Goal: Task Accomplishment & Management: Manage account settings

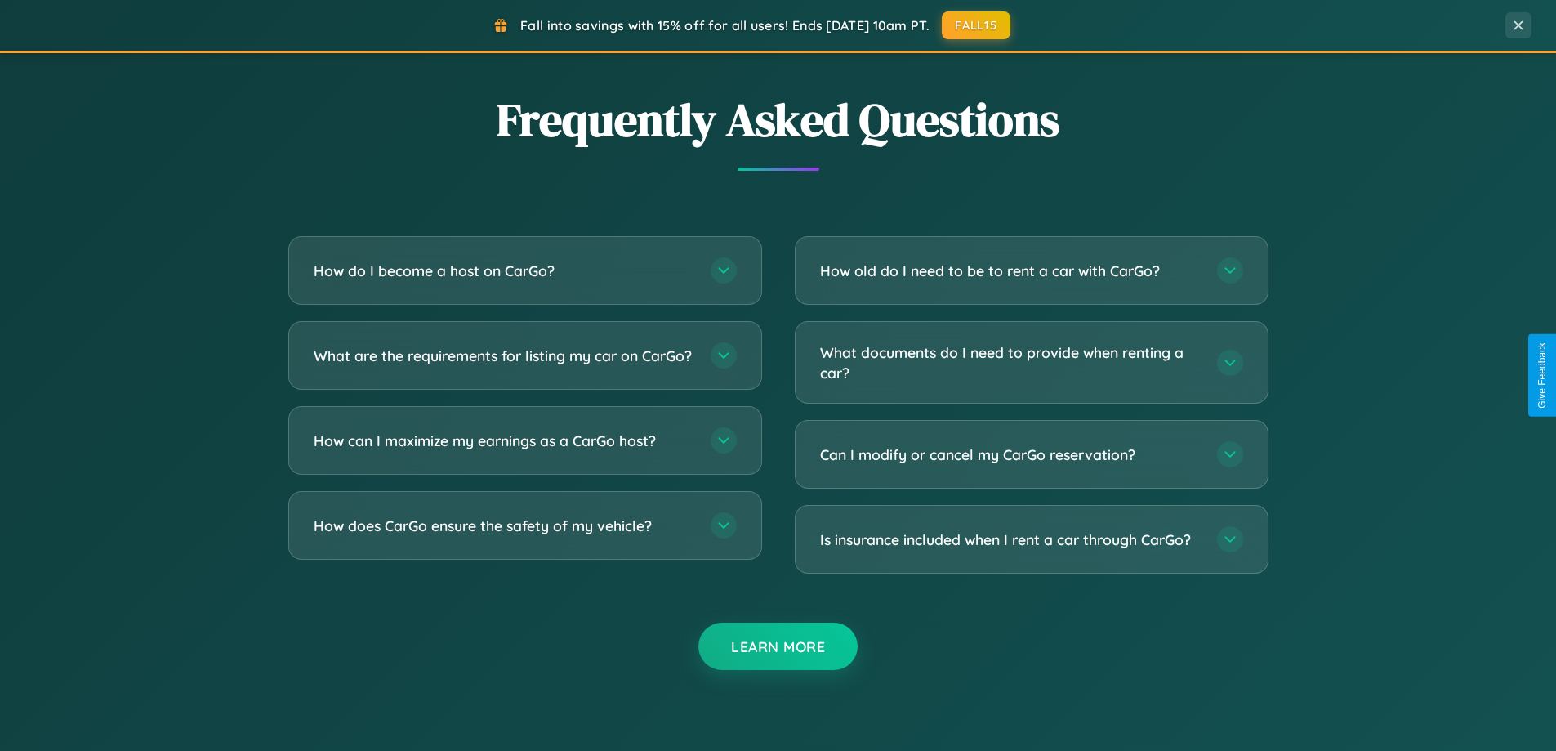
scroll to position [3143, 0]
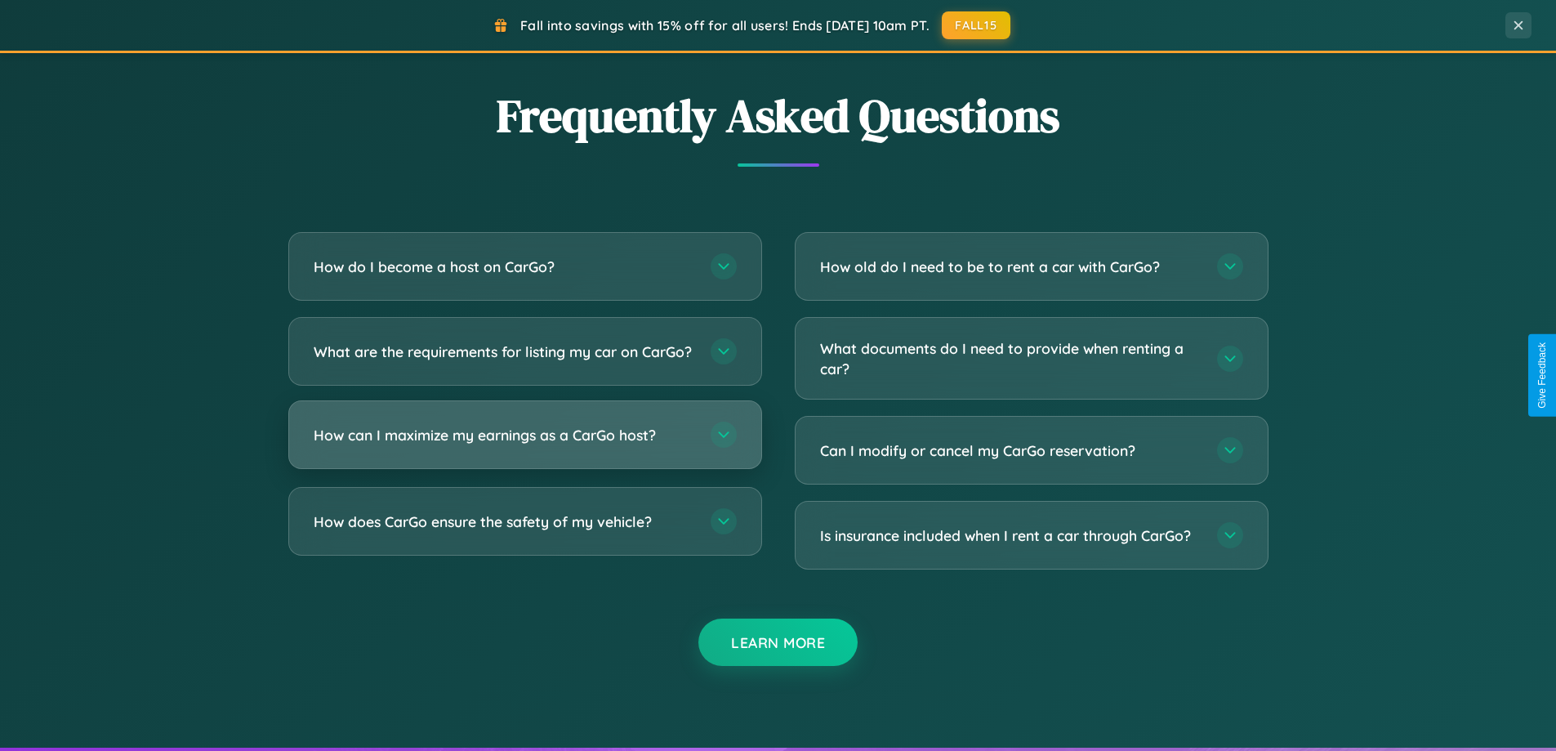
click at [524, 445] on h3 "How can I maximize my earnings as a CarGo host?" at bounding box center [504, 435] width 381 height 20
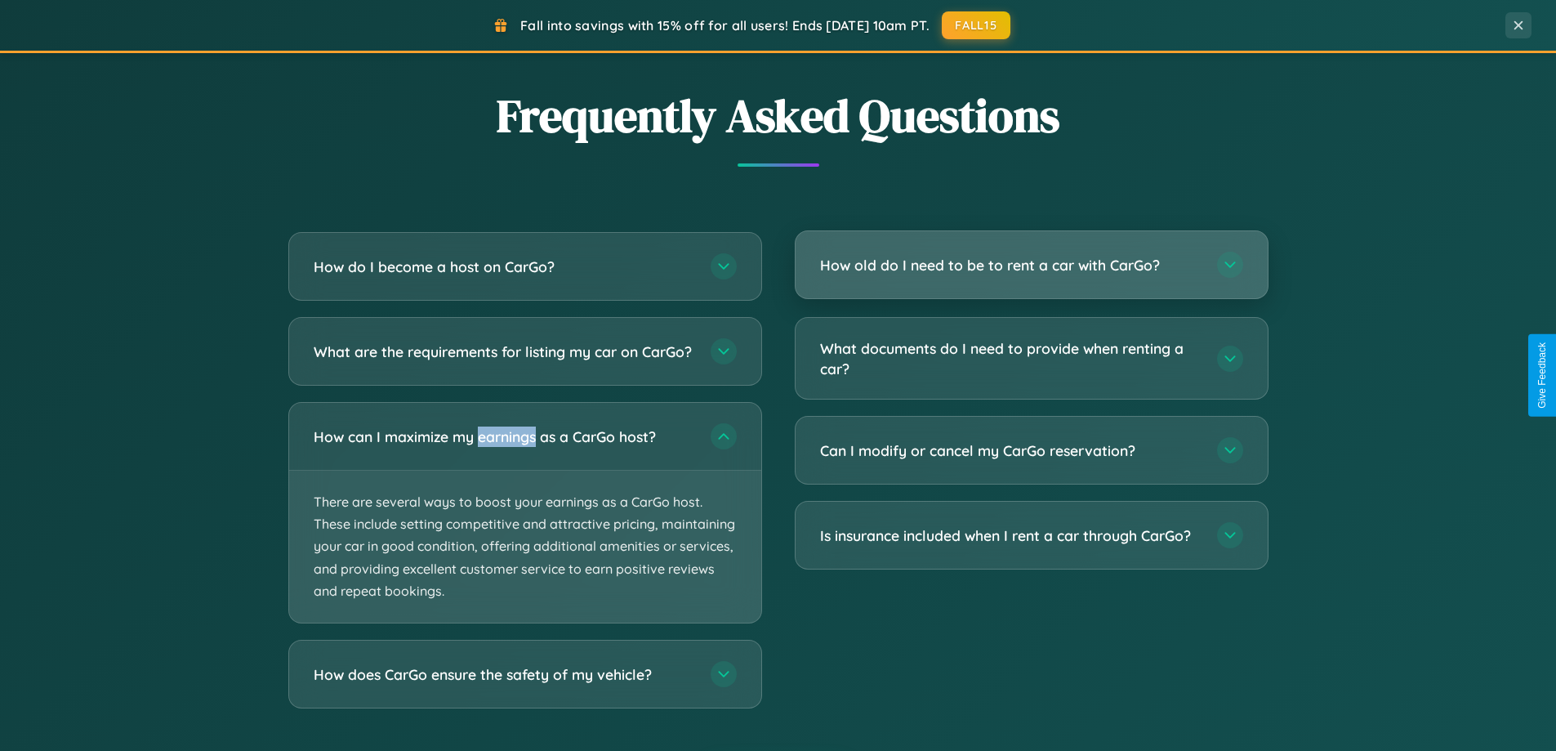
click at [1031, 265] on h3 "How old do I need to be to rent a car with CarGo?" at bounding box center [1010, 265] width 381 height 20
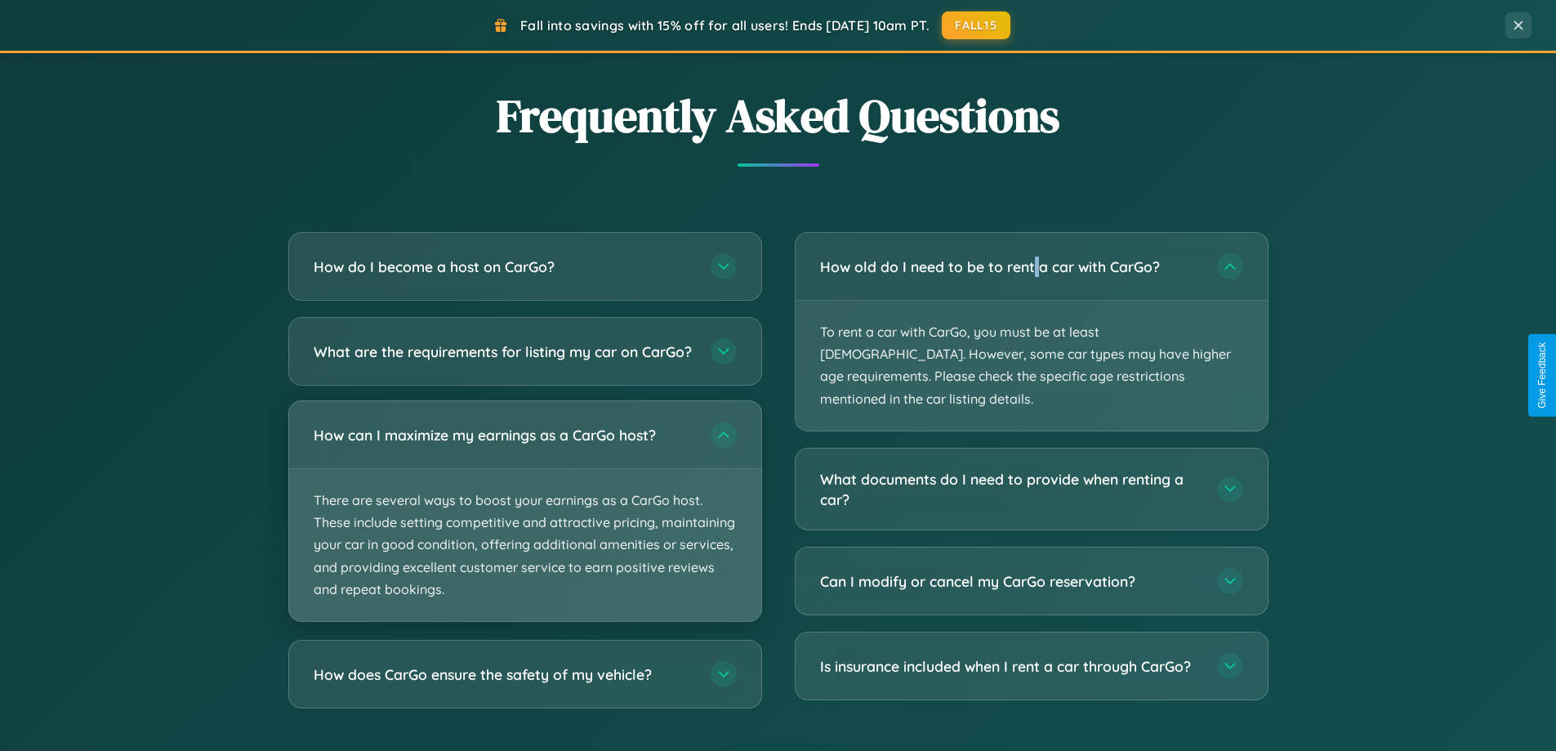
click at [524, 526] on p "There are several ways to boost your earnings as a CarGo host. These include se…" at bounding box center [525, 545] width 472 height 152
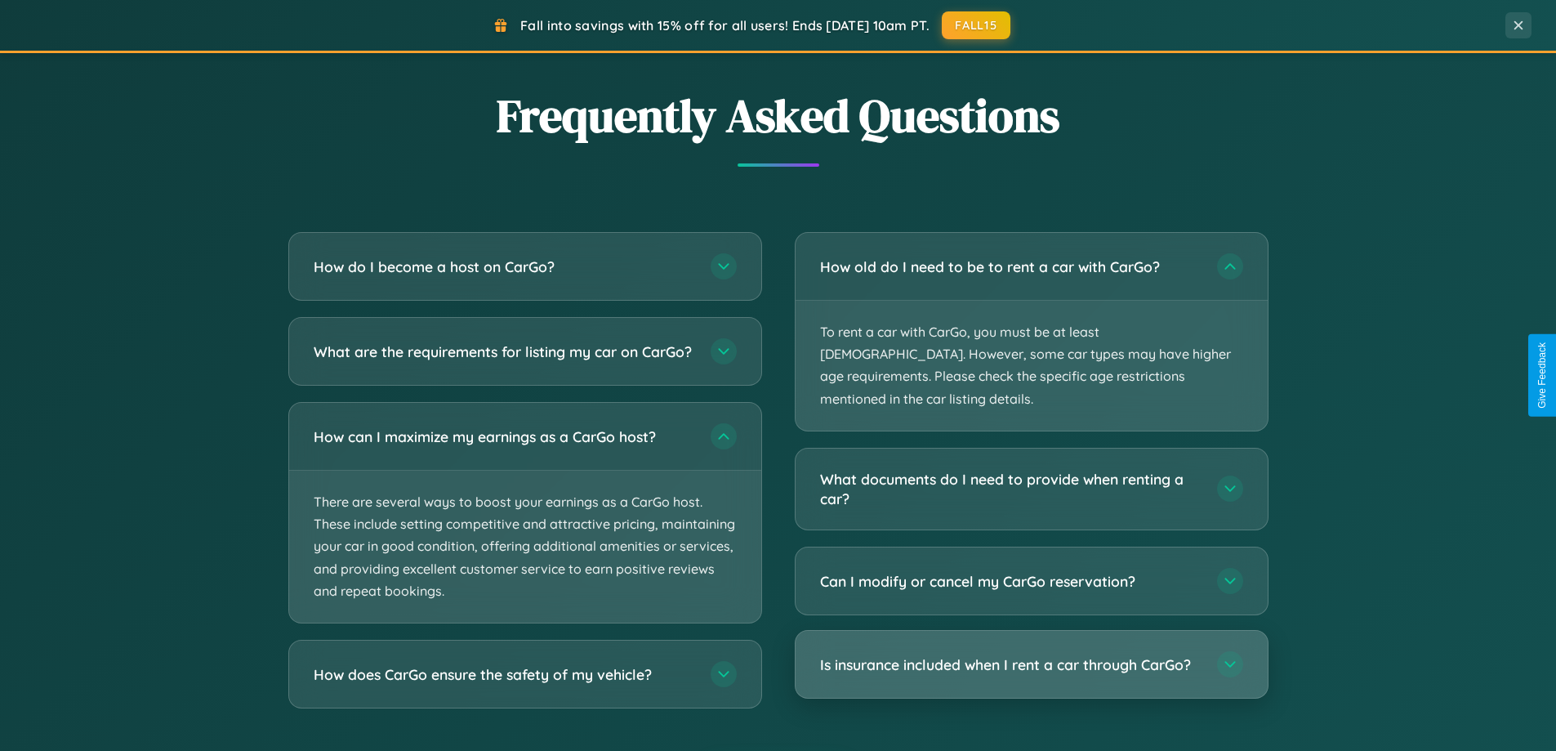
click at [1031, 654] on h3 "Is insurance included when I rent a car through CarGo?" at bounding box center [1010, 664] width 381 height 20
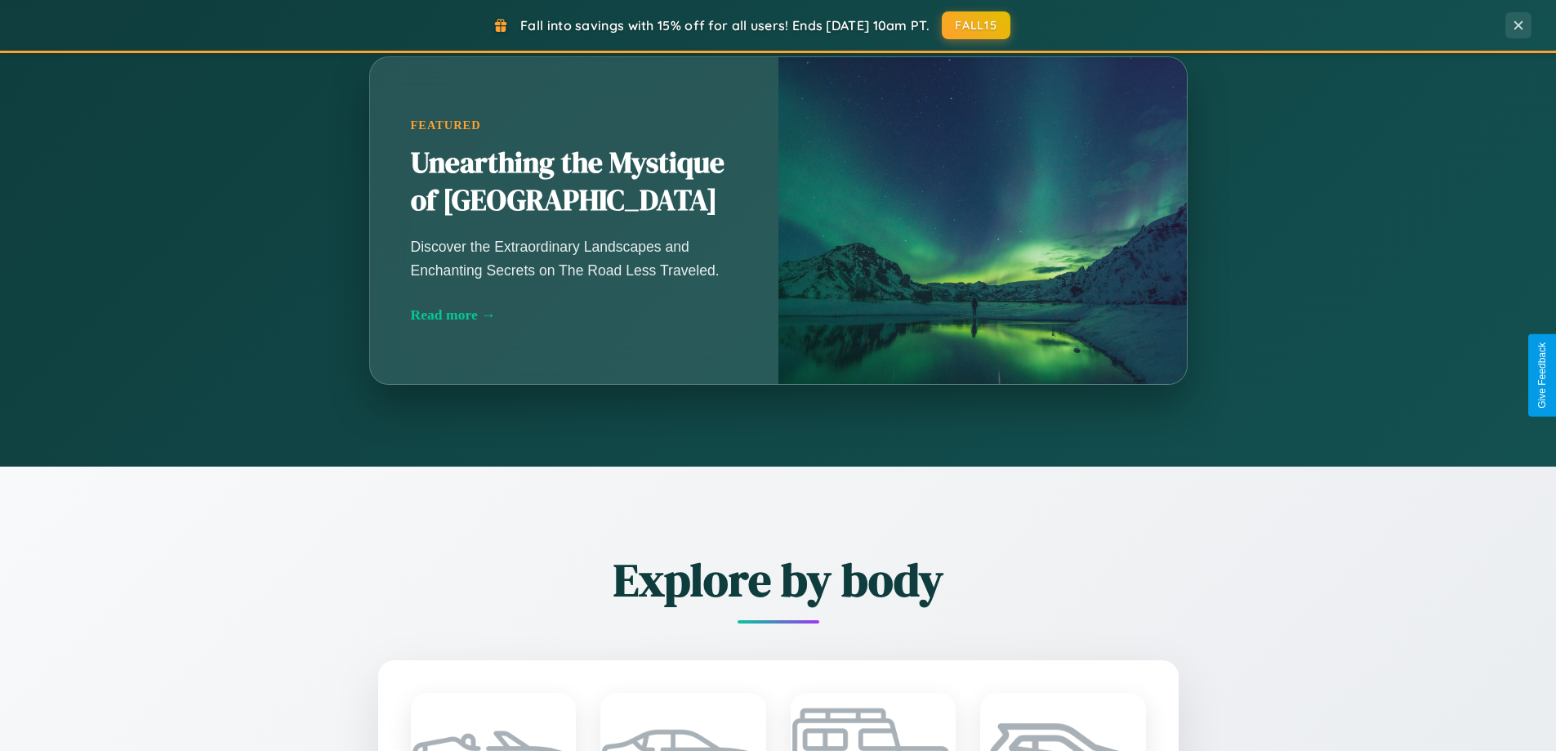
scroll to position [1438, 0]
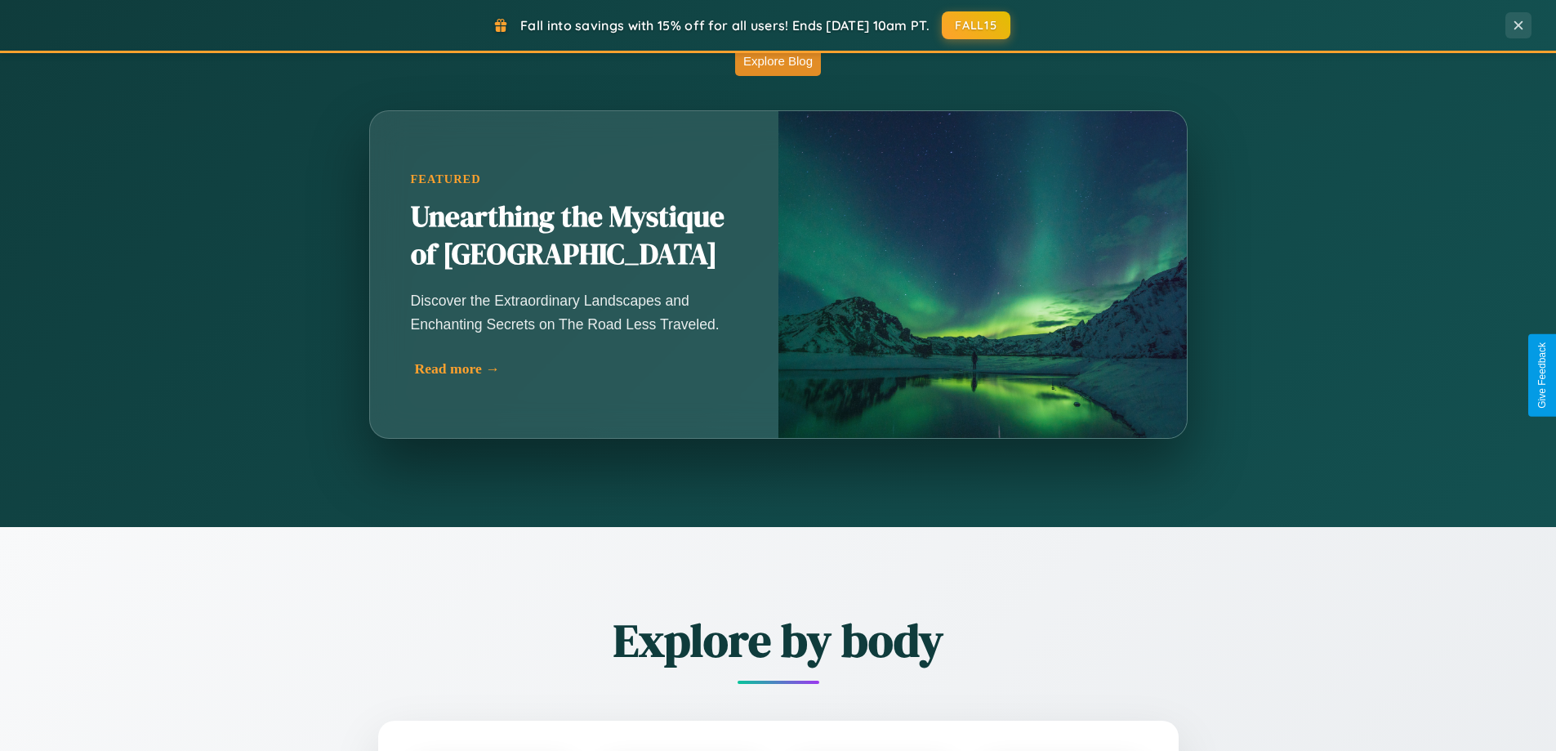
click at [573, 375] on div "Read more →" at bounding box center [578, 368] width 327 height 17
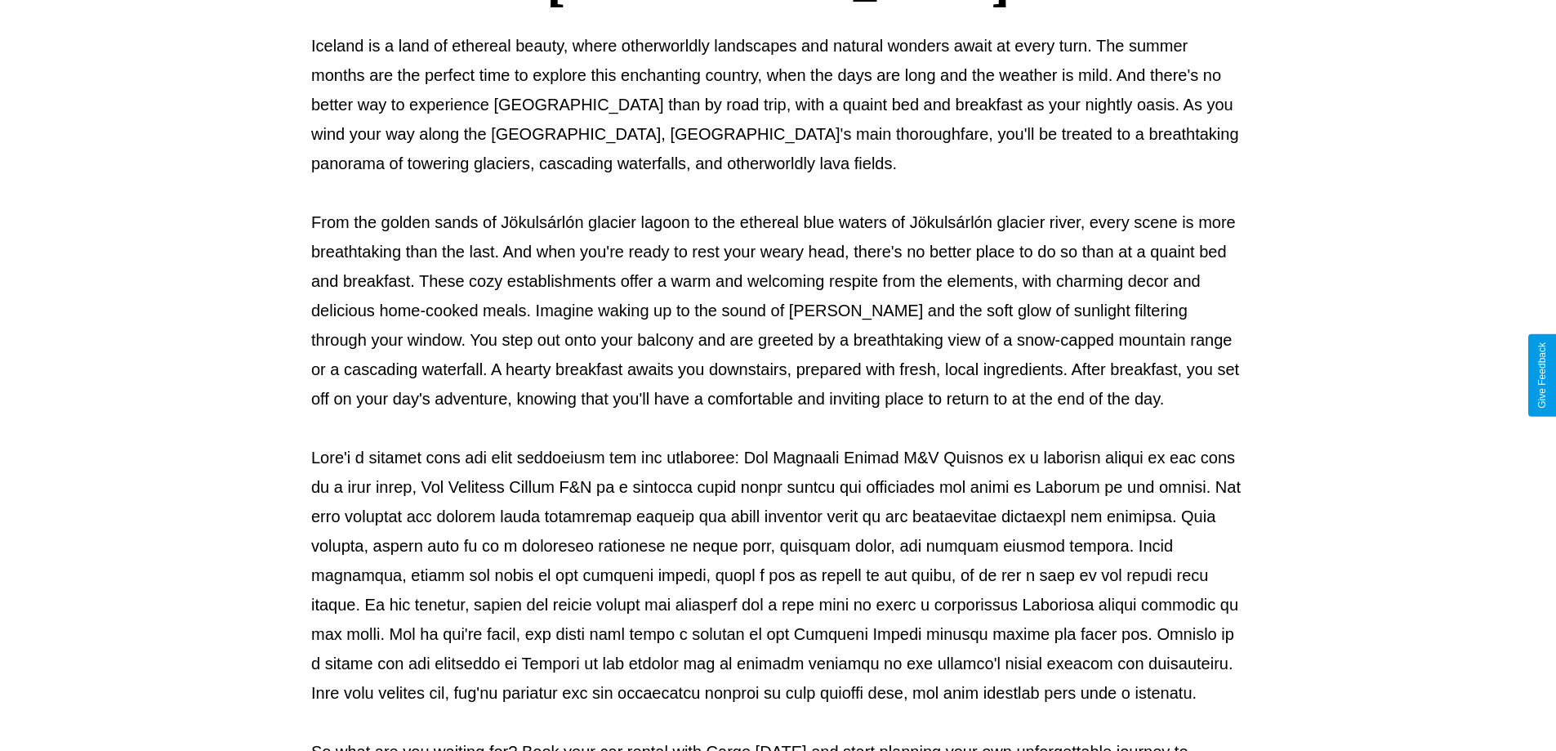
scroll to position [528, 0]
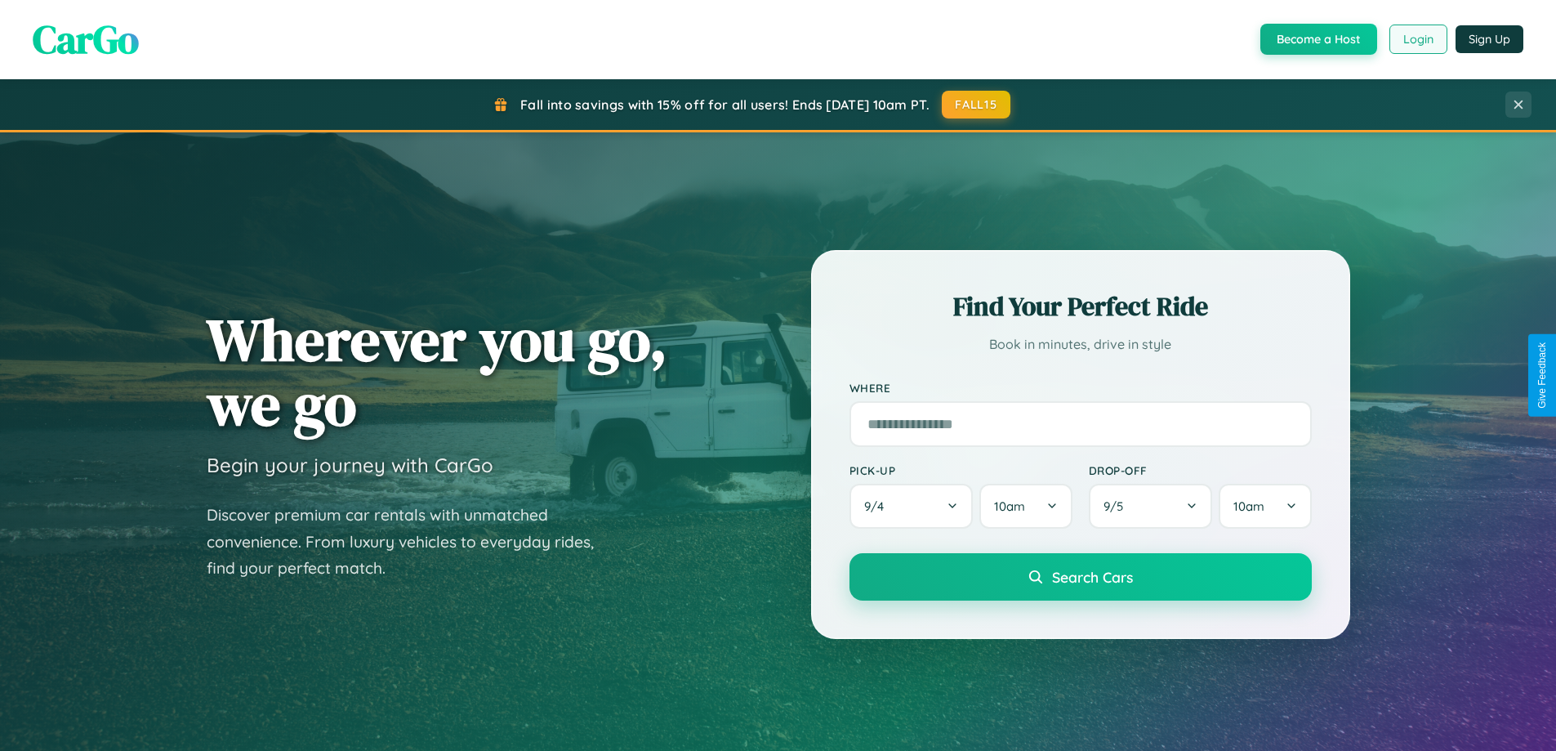
click at [1417, 39] on button "Login" at bounding box center [1418, 39] width 58 height 29
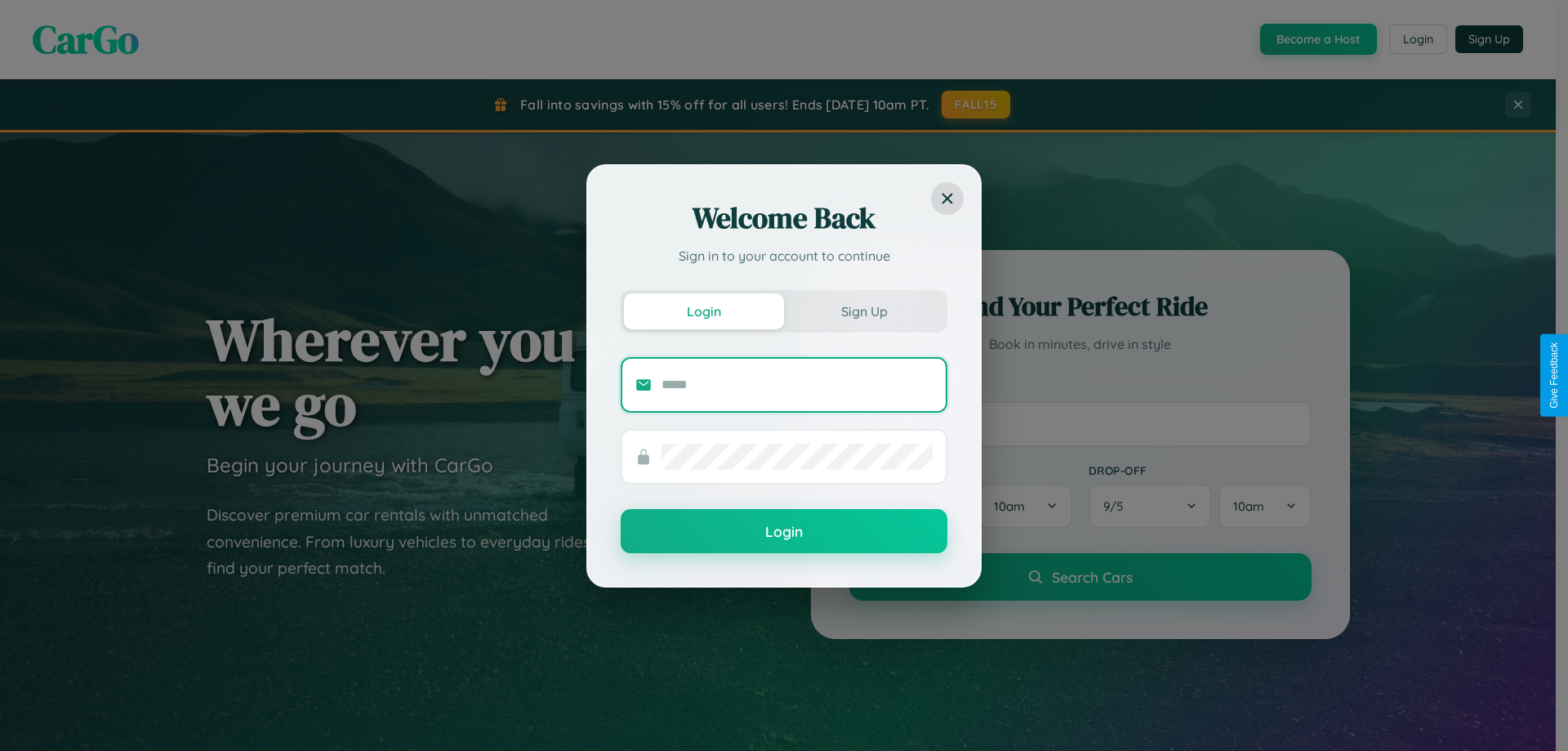
click at [797, 384] on input "text" at bounding box center [797, 385] width 271 height 26
type input "**********"
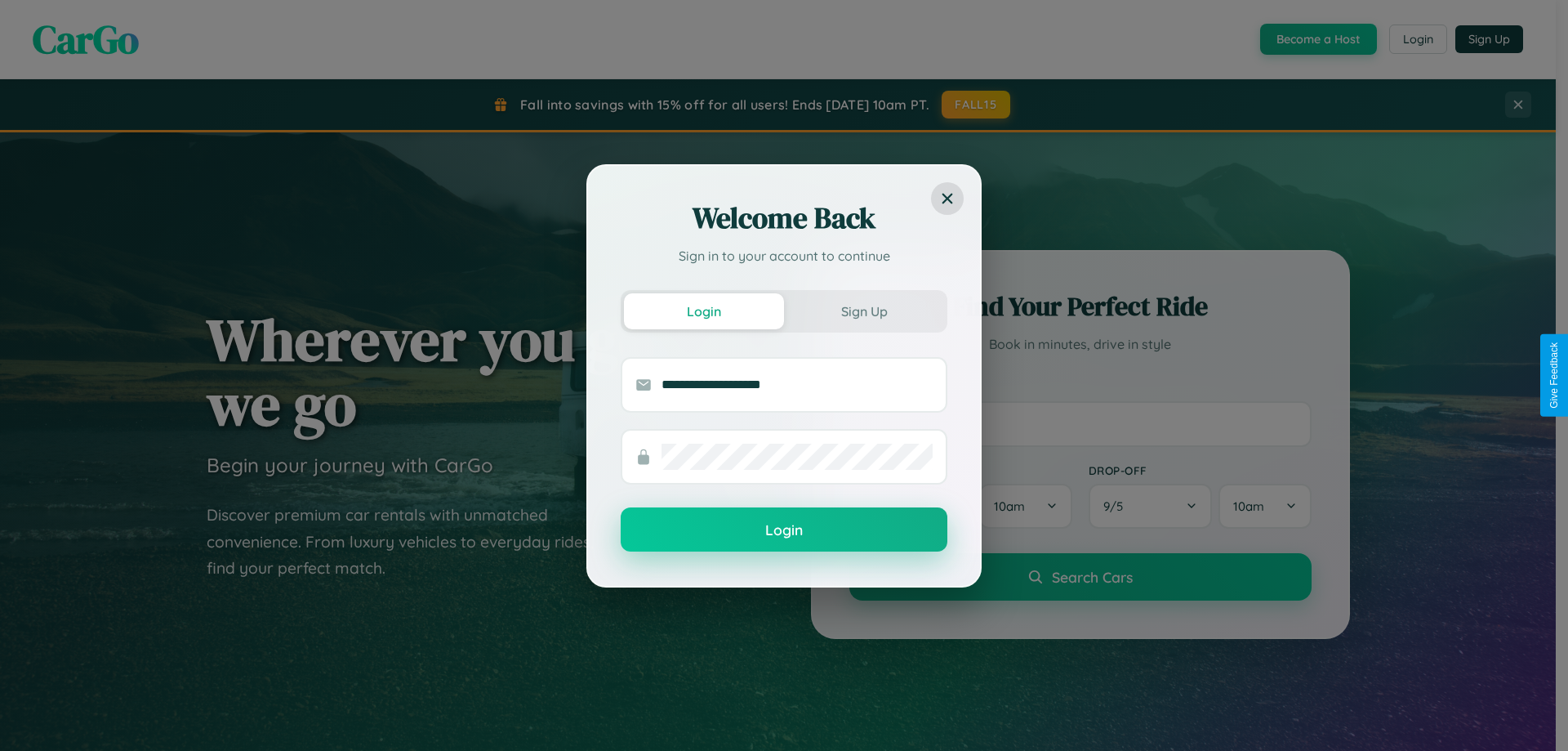
click at [784, 530] on button "Login" at bounding box center [784, 529] width 327 height 44
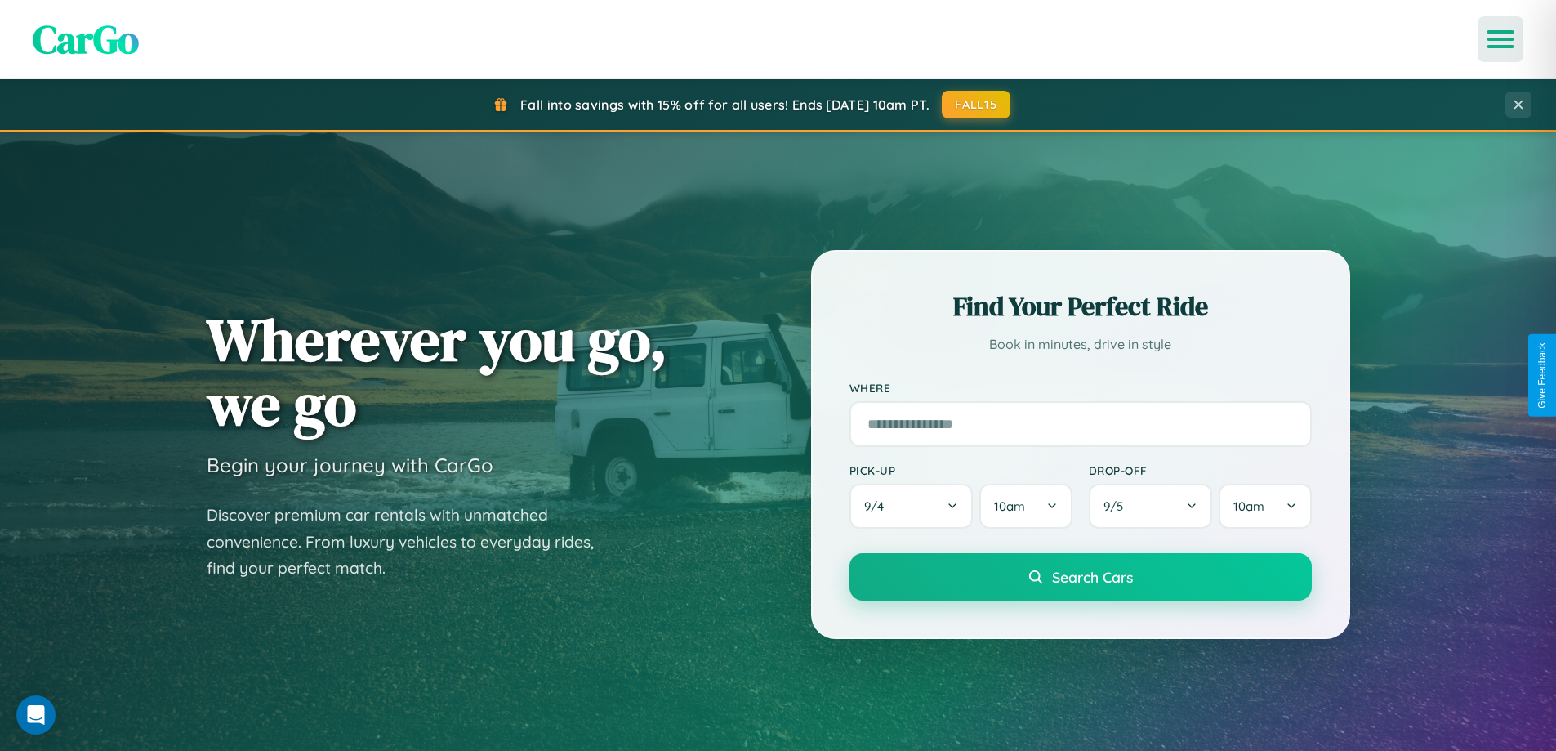
click at [1500, 39] on icon "Open menu" at bounding box center [1501, 39] width 24 height 15
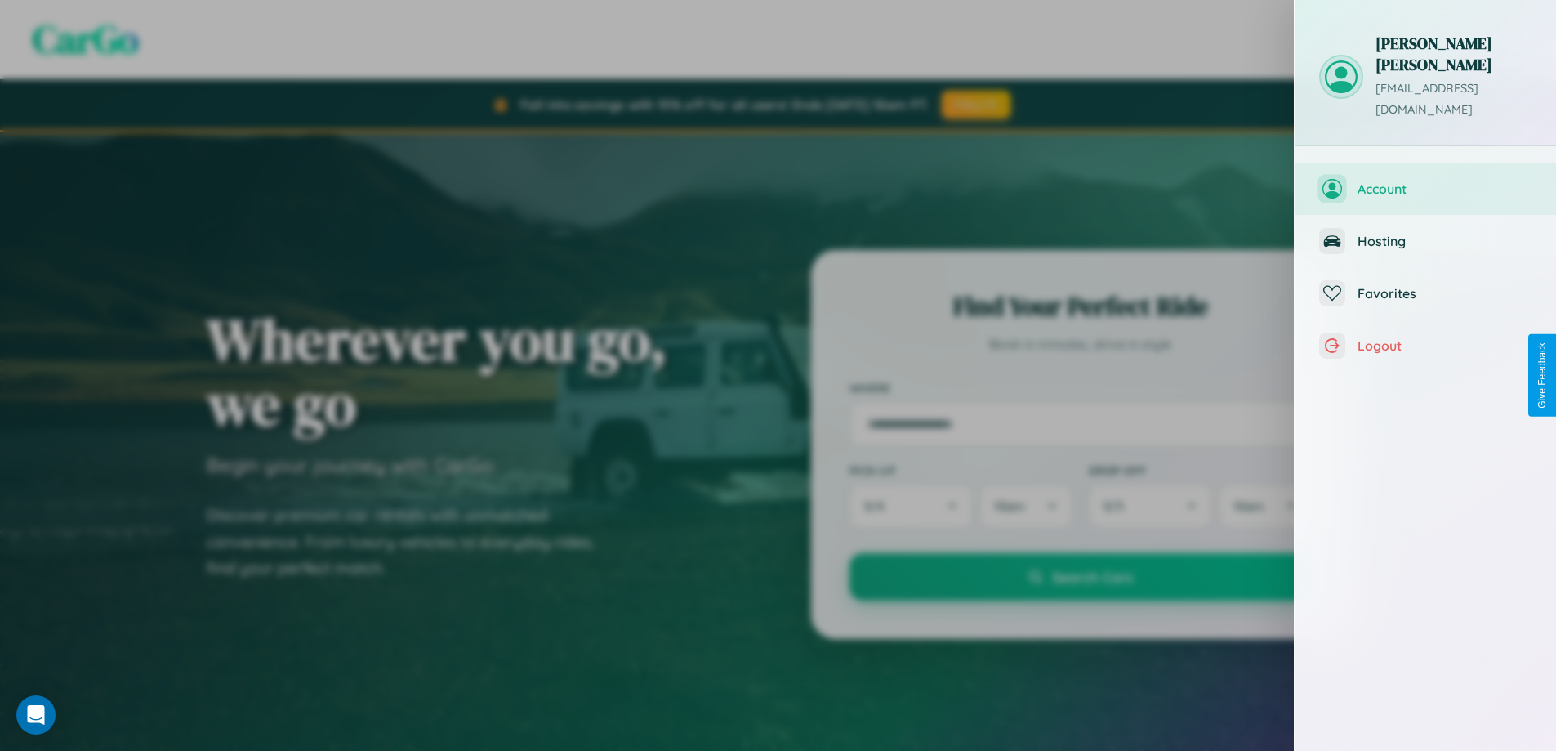
click at [1425, 181] on span "Account" at bounding box center [1445, 189] width 174 height 16
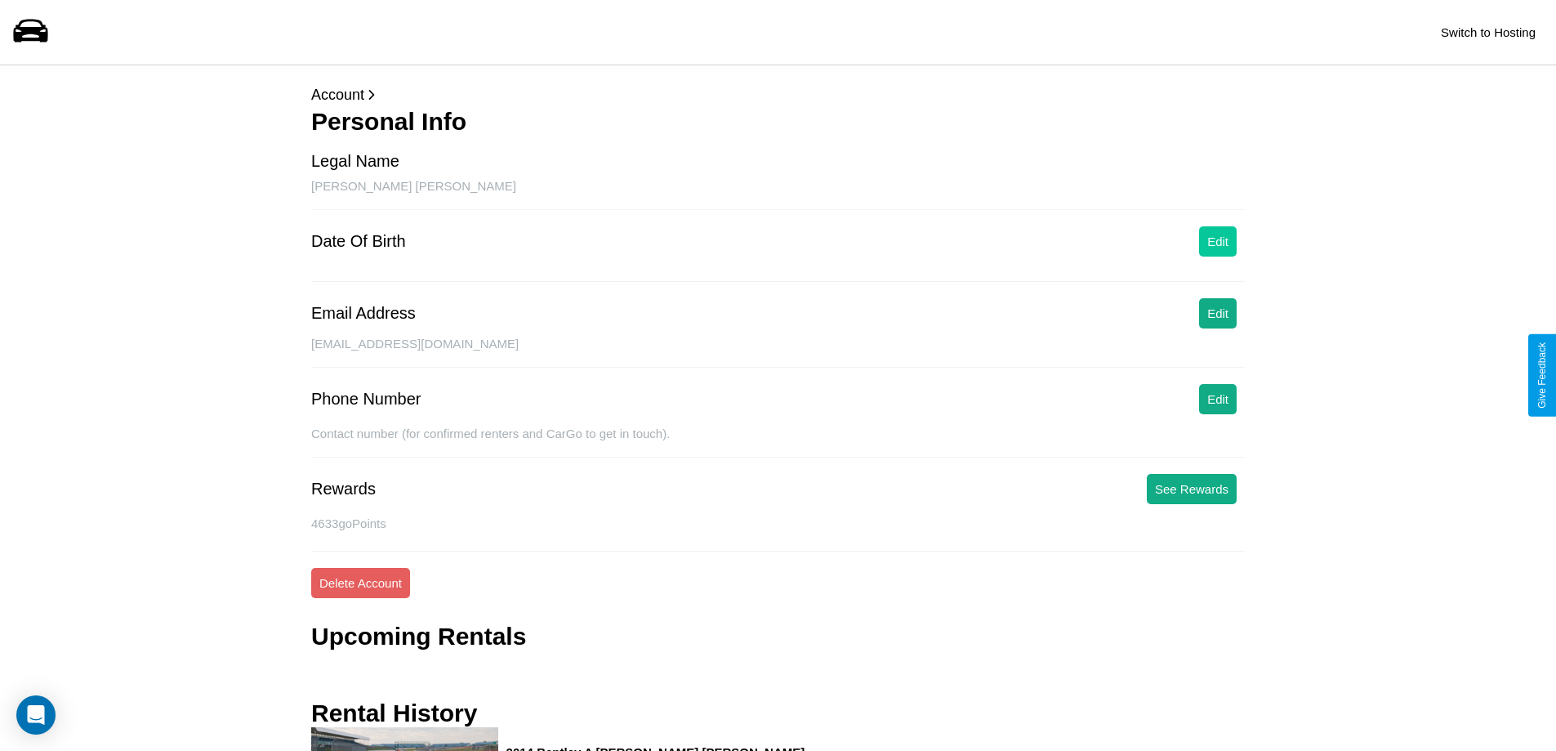
click at [1218, 241] on button "Edit" at bounding box center [1218, 241] width 38 height 30
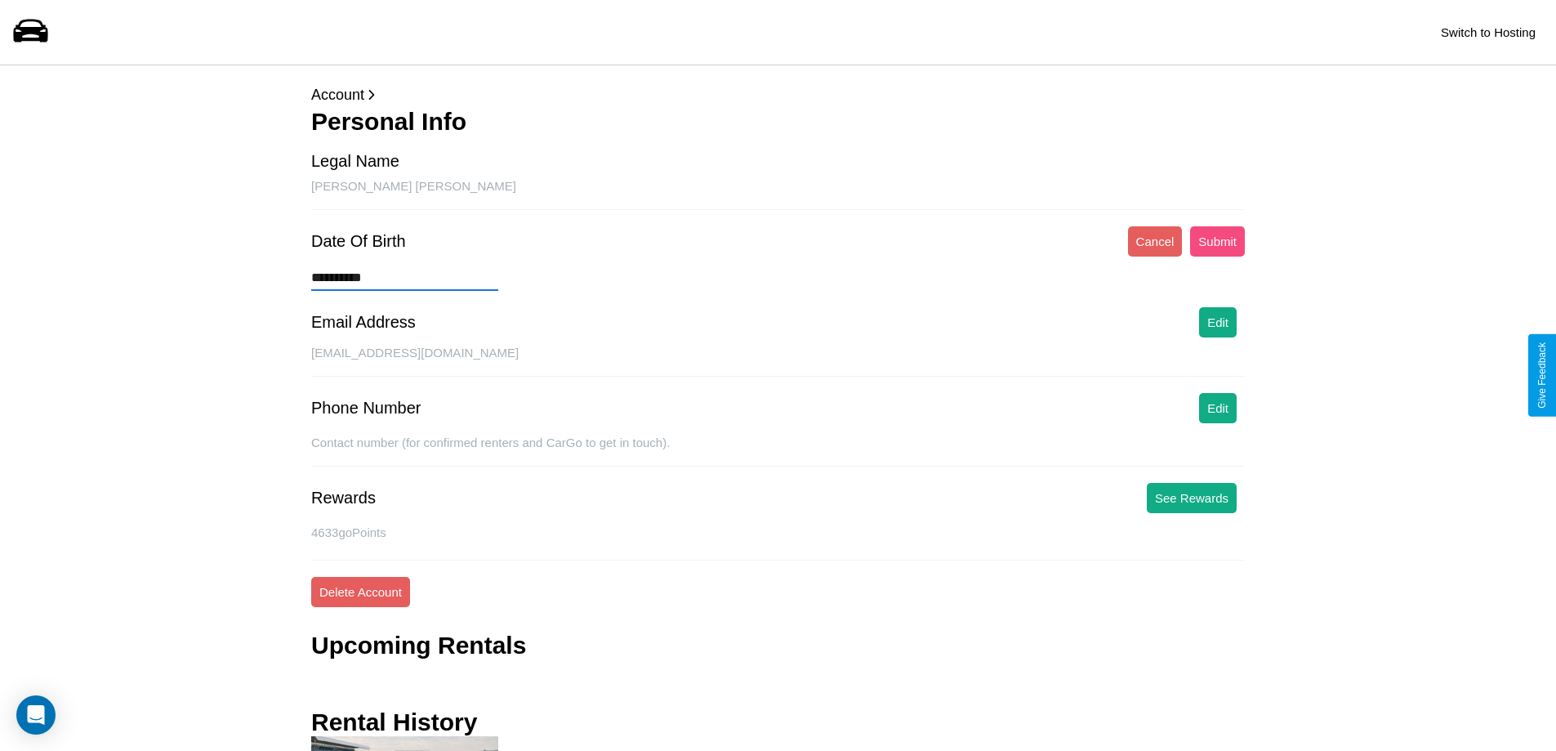
type input "**********"
click at [1217, 241] on button "Submit" at bounding box center [1217, 241] width 55 height 30
